Goal: Navigation & Orientation: Find specific page/section

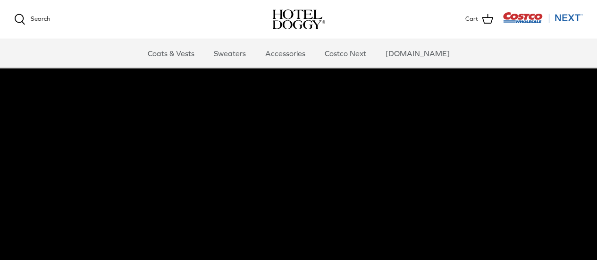
scroll to position [75, 0]
click at [302, 52] on link "Accessories" at bounding box center [285, 53] width 57 height 28
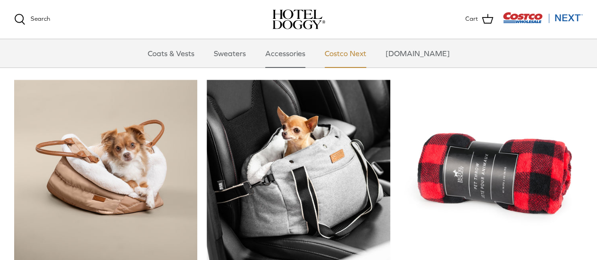
scroll to position [211, 0]
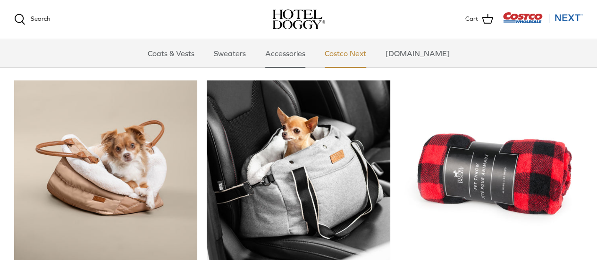
click at [364, 50] on link "Costco Next" at bounding box center [345, 53] width 59 height 28
click at [251, 54] on link "Sweaters" at bounding box center [229, 53] width 49 height 28
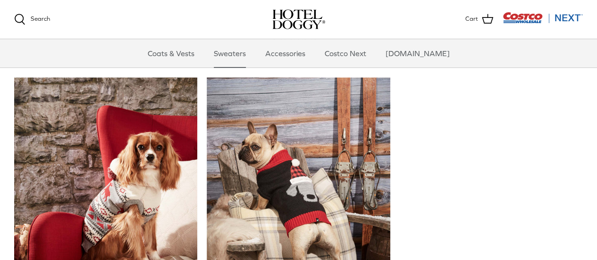
scroll to position [205, 0]
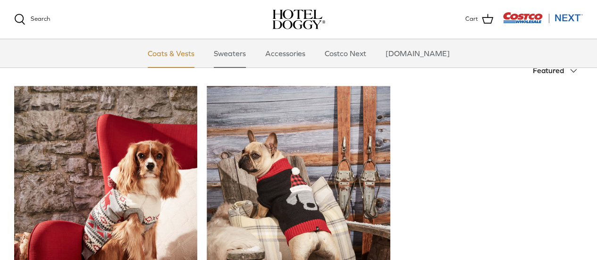
click at [182, 56] on link "Coats & Vests" at bounding box center [171, 53] width 64 height 28
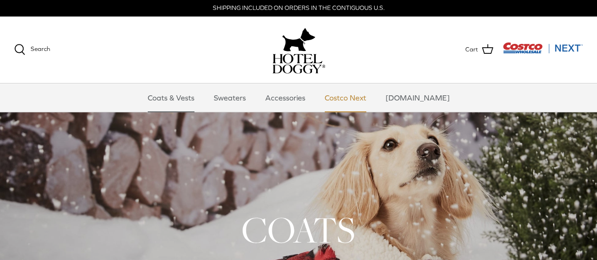
click at [364, 99] on link "Costco Next" at bounding box center [345, 98] width 59 height 28
